Goal: Task Accomplishment & Management: Manage account settings

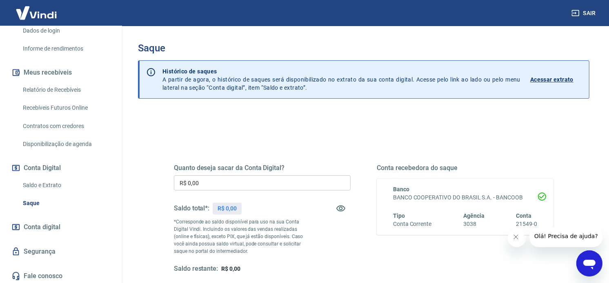
scroll to position [142, 0]
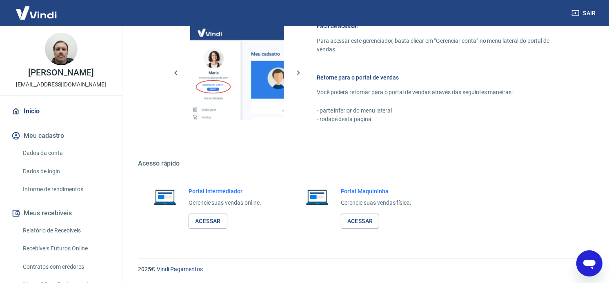
scroll to position [118, 0]
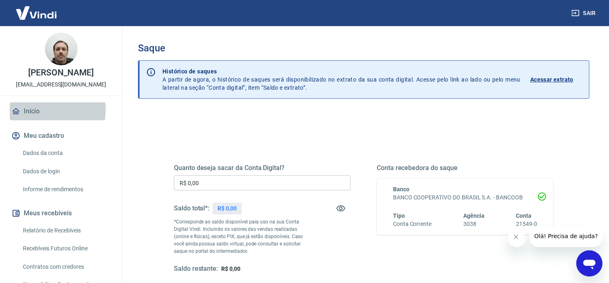
click at [47, 110] on link "Início" at bounding box center [61, 111] width 102 height 18
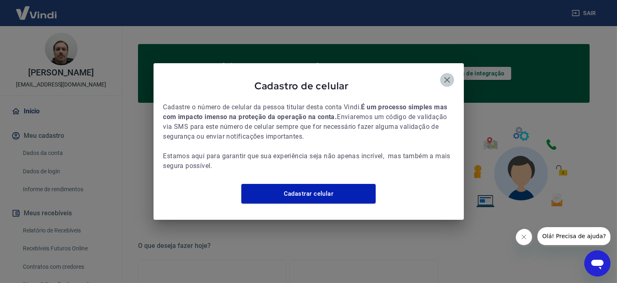
click at [444, 77] on icon "button" at bounding box center [447, 80] width 6 height 6
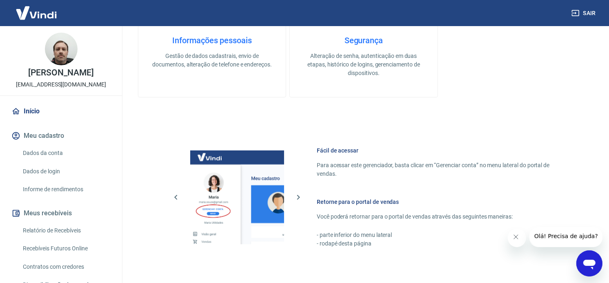
scroll to position [408, 0]
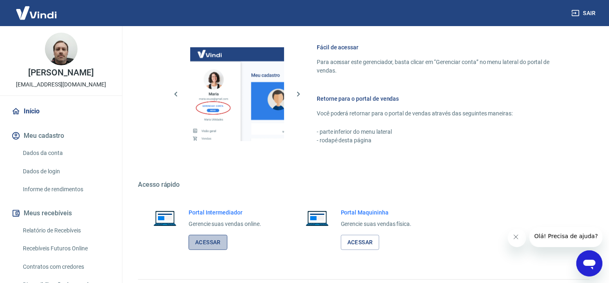
click at [197, 245] on link "Acessar" at bounding box center [208, 242] width 39 height 15
click at [61, 226] on link "Relatório de Recebíveis" at bounding box center [66, 230] width 93 height 17
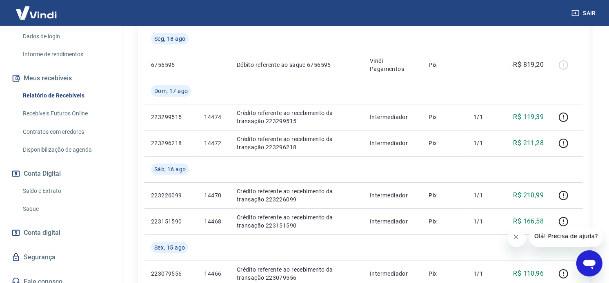
scroll to position [136, 0]
click at [53, 189] on link "Saldo e Extrato" at bounding box center [66, 190] width 93 height 17
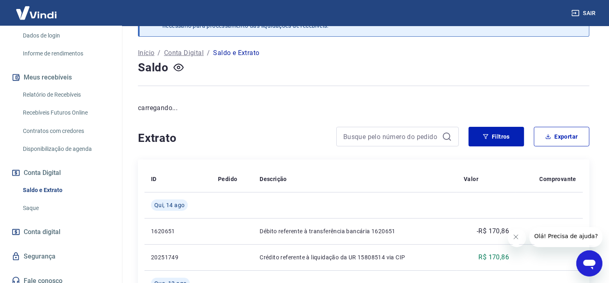
scroll to position [45, 0]
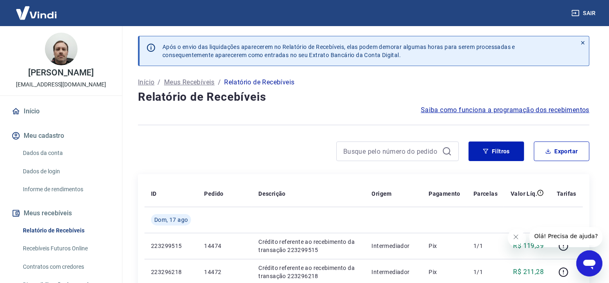
scroll to position [118, 0]
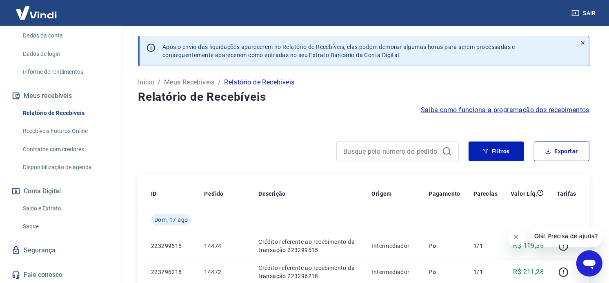
drag, startPoint x: 29, startPoint y: 201, endPoint x: 35, endPoint y: 200, distance: 6.1
click at [29, 201] on link "Saldo e Extrato" at bounding box center [66, 208] width 93 height 17
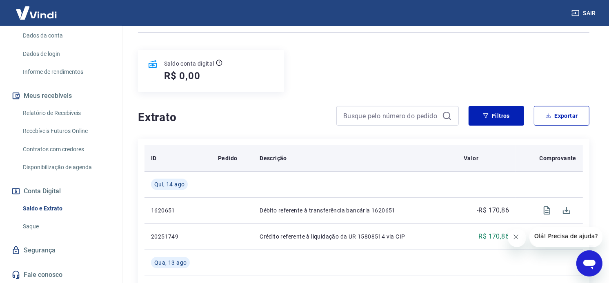
scroll to position [91, 0]
